Goal: Navigation & Orientation: Find specific page/section

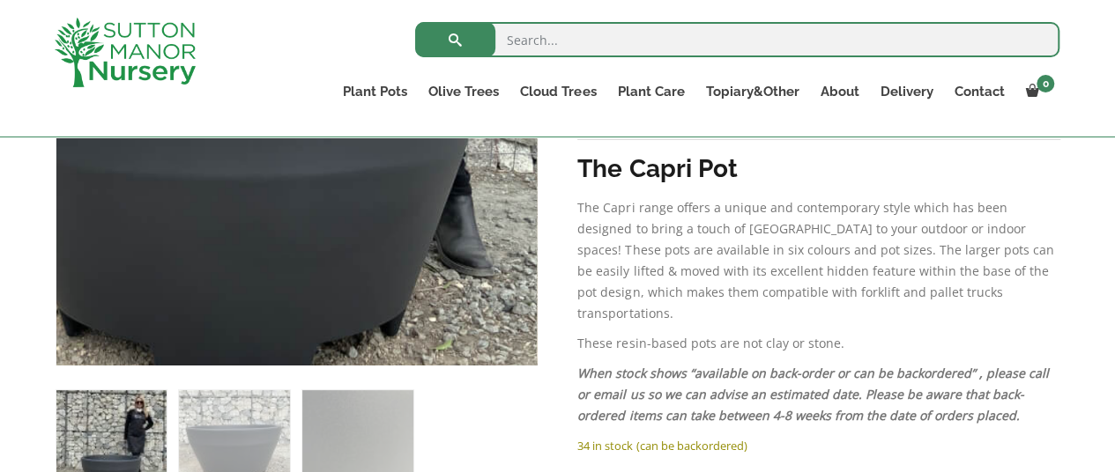
scroll to position [352, 0]
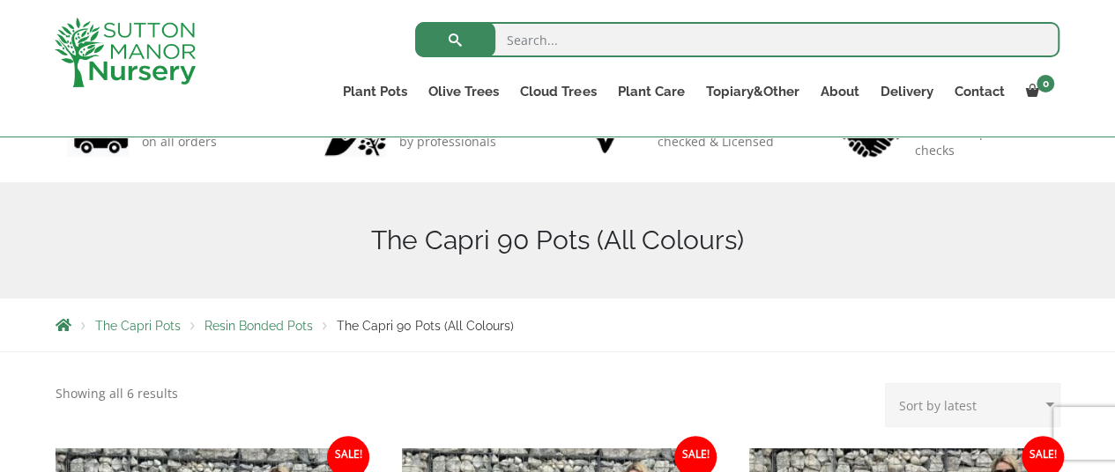
scroll to position [88, 0]
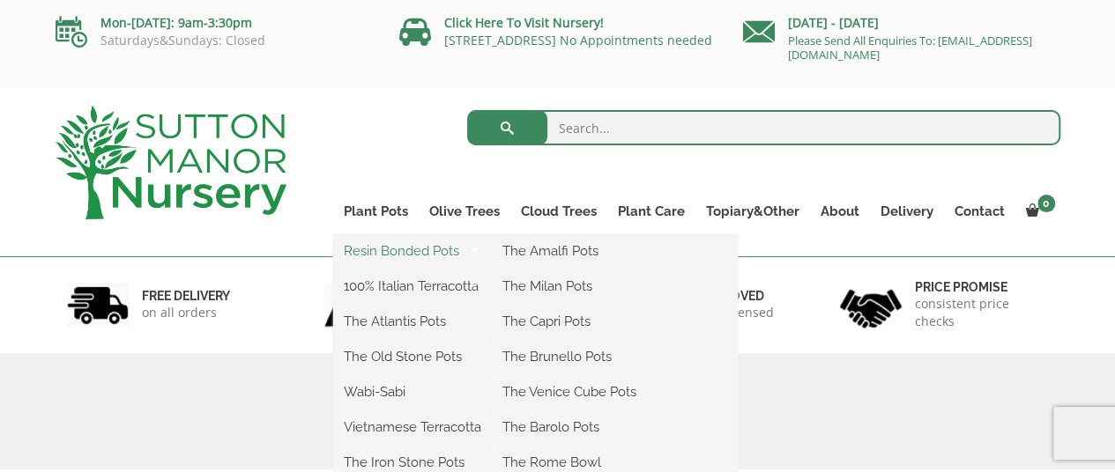
click at [398, 249] on link "Resin Bonded Pots" at bounding box center [412, 251] width 159 height 26
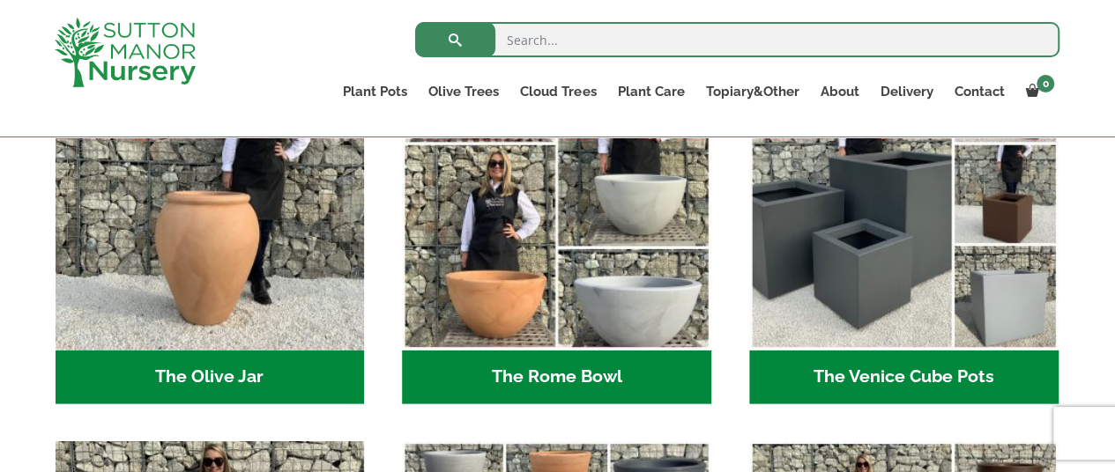
scroll to position [1762, 0]
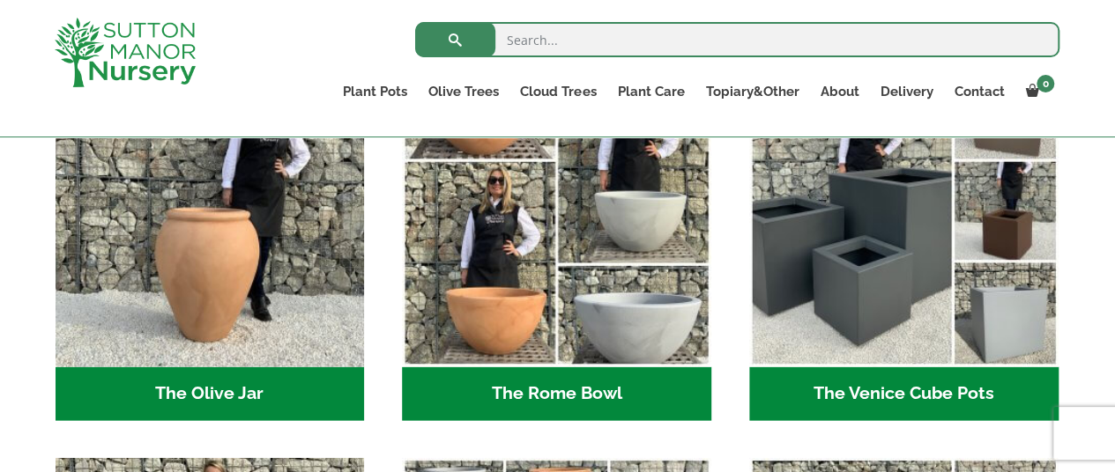
click at [608, 391] on h2 "The Rome Bowl (3)" at bounding box center [556, 394] width 309 height 55
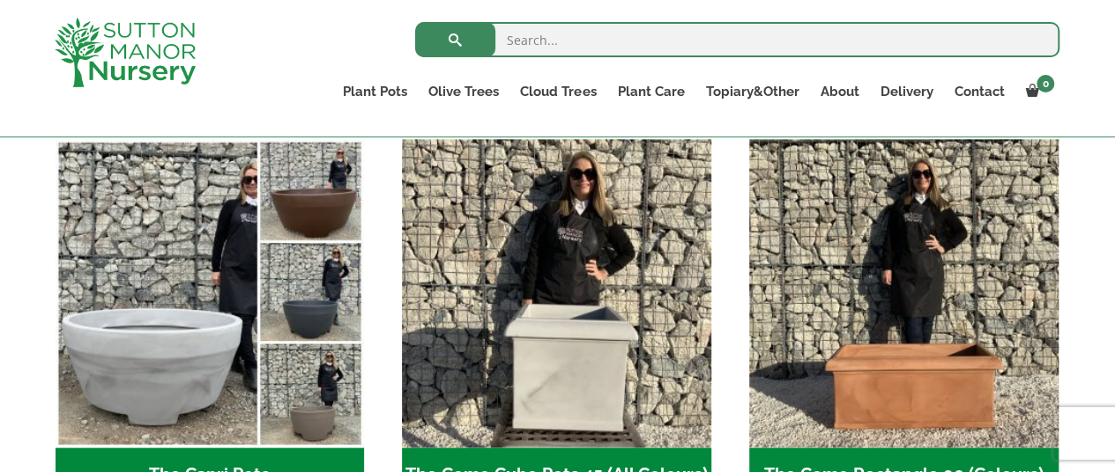
scroll to position [969, 0]
